Goal: Book appointment/travel/reservation

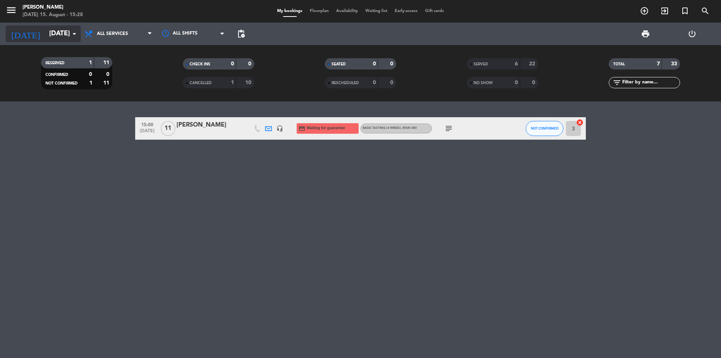
click at [50, 33] on input "[DATE]" at bounding box center [88, 33] width 87 height 15
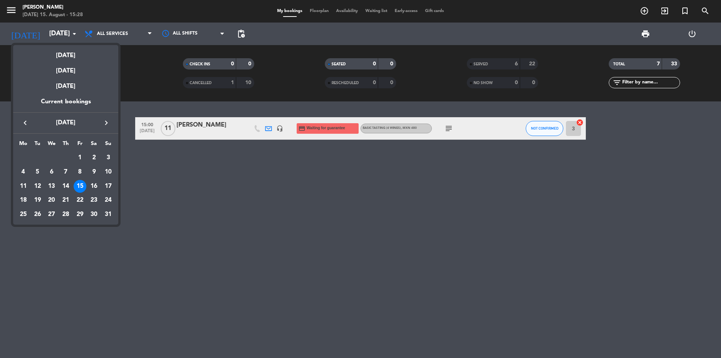
click at [137, 24] on div at bounding box center [360, 179] width 721 height 358
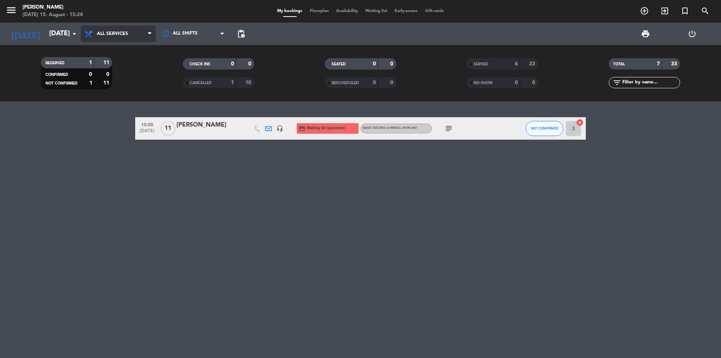
click at [136, 33] on span "All services" at bounding box center [118, 34] width 75 height 17
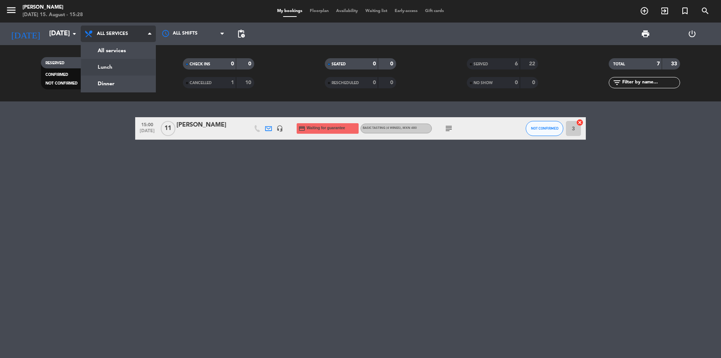
click at [113, 65] on div "menu [PERSON_NAME] [DATE] 15. August - 15:28 My bookings Floorplan Availability…" at bounding box center [360, 50] width 721 height 101
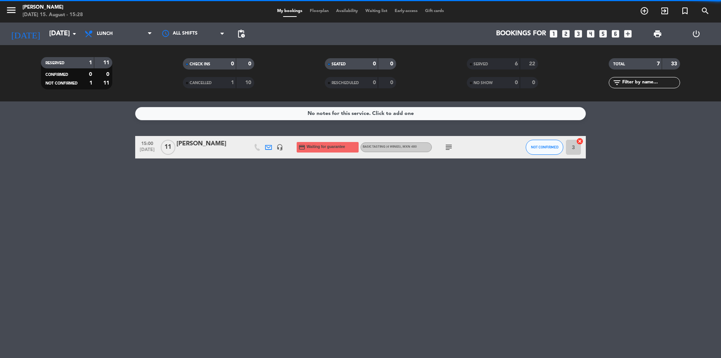
click at [615, 34] on icon "looks_6" at bounding box center [616, 34] width 10 height 10
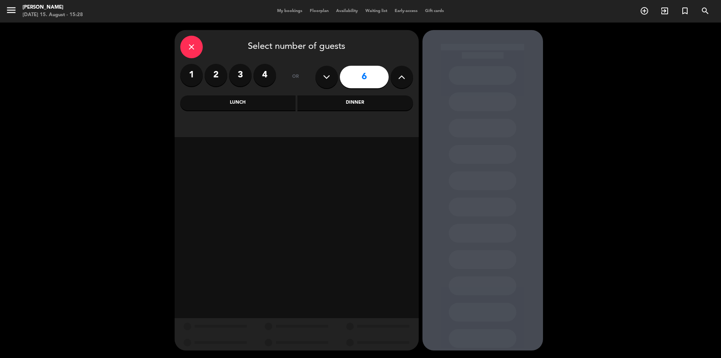
click at [273, 105] on div "Lunch" at bounding box center [238, 102] width 116 height 15
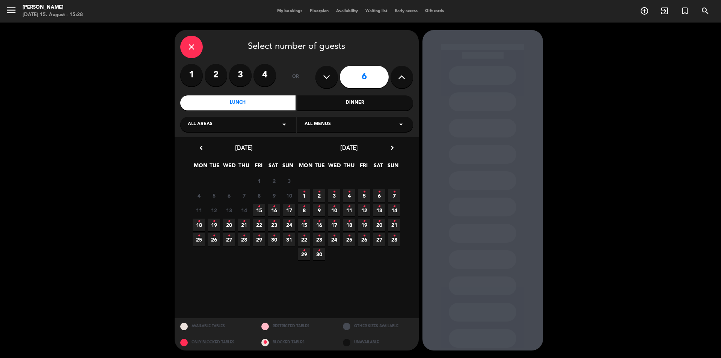
click at [273, 208] on icon "•" at bounding box center [274, 207] width 3 height 12
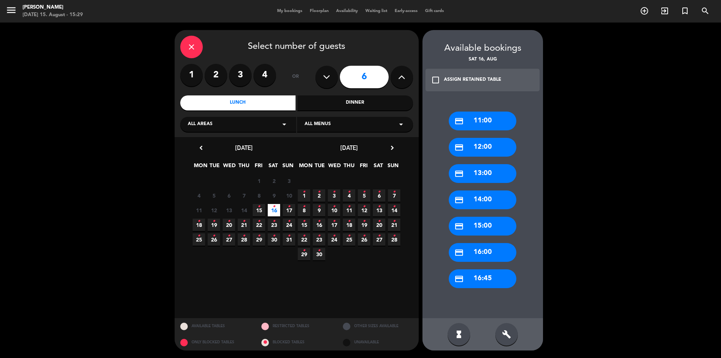
click at [483, 119] on div "credit_card 11:00" at bounding box center [483, 121] width 68 height 19
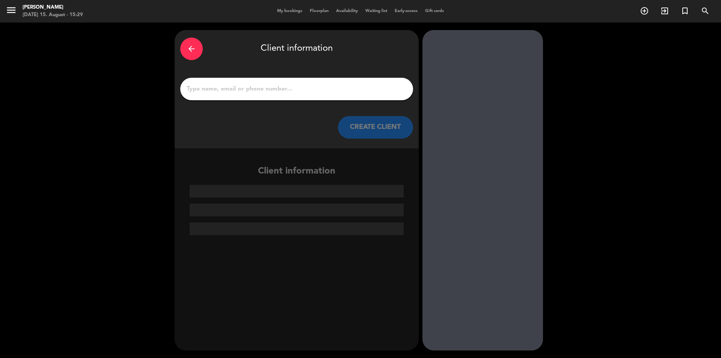
click at [332, 96] on div at bounding box center [296, 89] width 233 height 23
click at [319, 87] on input "1" at bounding box center [297, 89] width 222 height 11
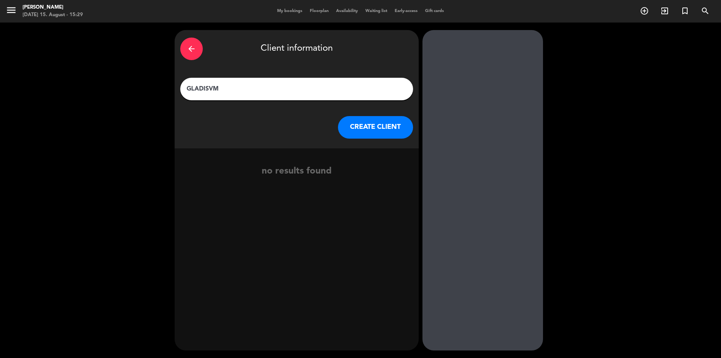
type input "GLADISVM"
click at [385, 124] on button "CREATE CLIENT" at bounding box center [375, 127] width 75 height 23
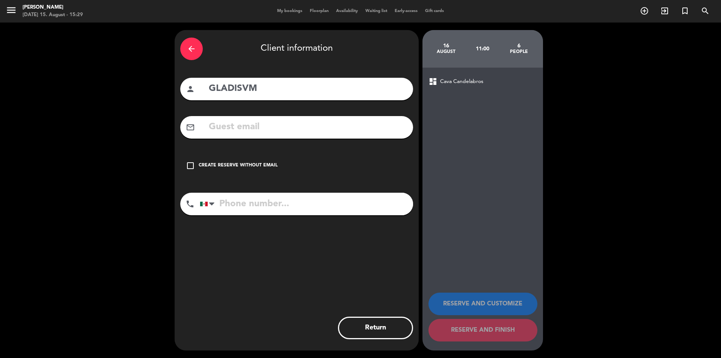
click at [246, 165] on div "Create reserve without email" at bounding box center [238, 166] width 79 height 8
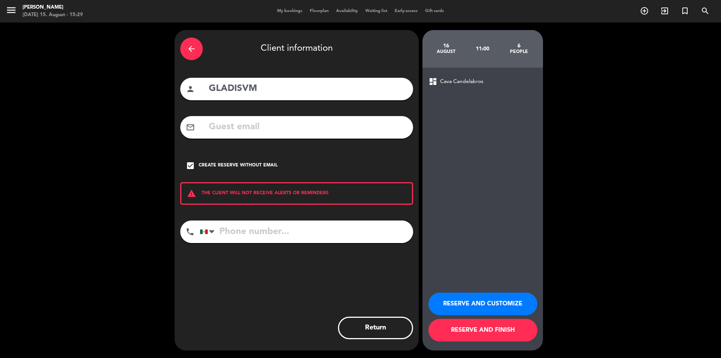
click at [472, 332] on button "RESERVE AND FINISH" at bounding box center [482, 330] width 109 height 23
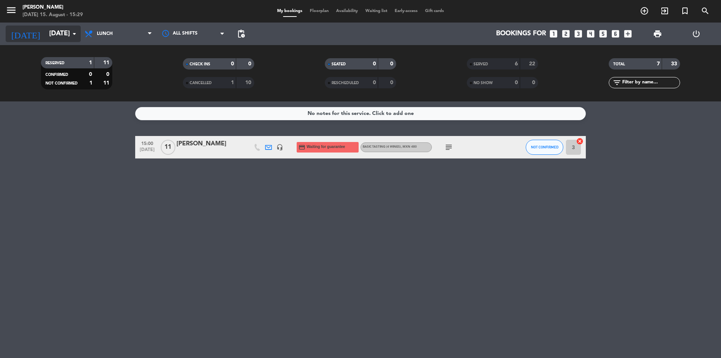
click at [68, 35] on input "[DATE]" at bounding box center [88, 33] width 87 height 15
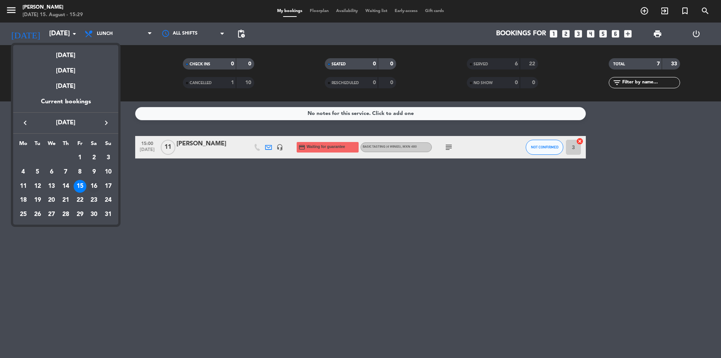
click at [90, 187] on div "16" at bounding box center [93, 186] width 13 height 13
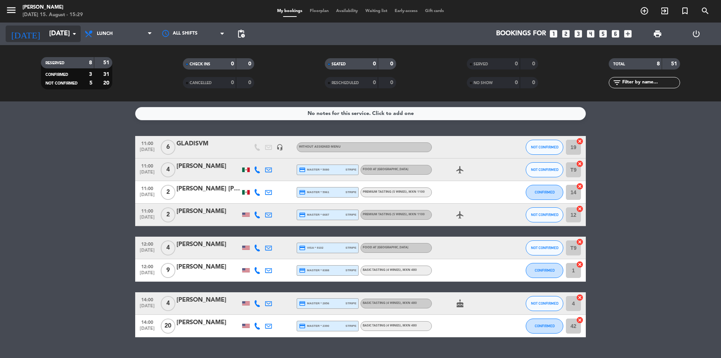
click at [63, 34] on input "[DATE]" at bounding box center [88, 33] width 87 height 15
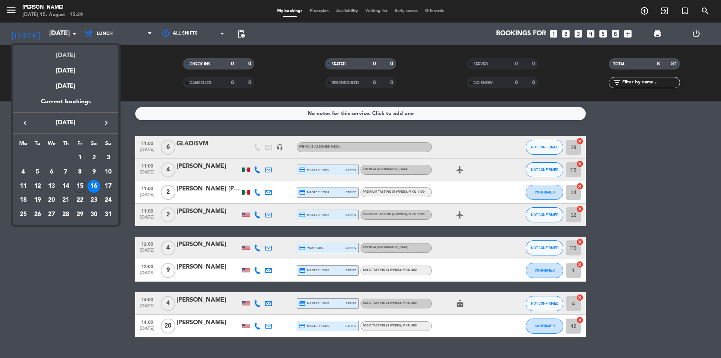
click at [69, 57] on div "[DATE]" at bounding box center [65, 52] width 105 height 15
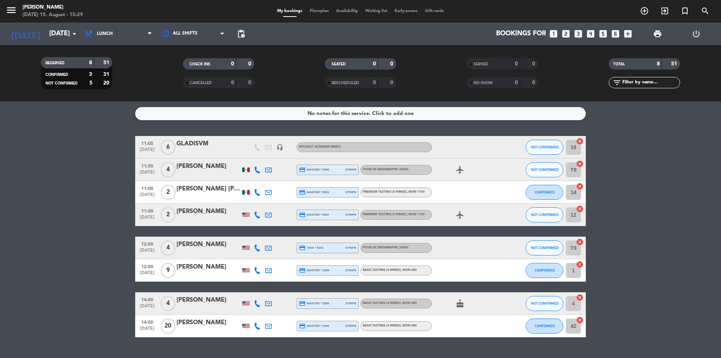
type input "[DATE]"
